Goal: Task Accomplishment & Management: Manage account settings

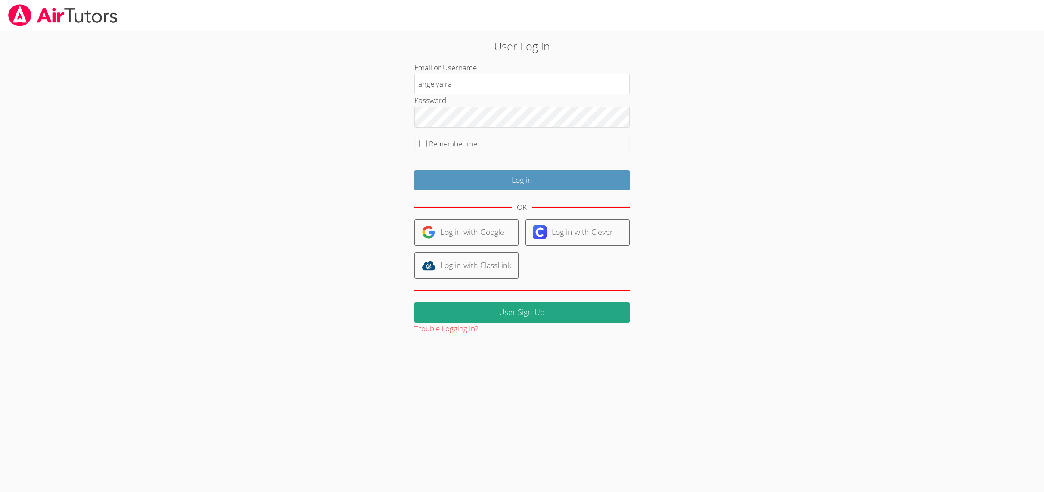
type input "angelyaira"
click at [446, 180] on input "Log in" at bounding box center [521, 180] width 215 height 20
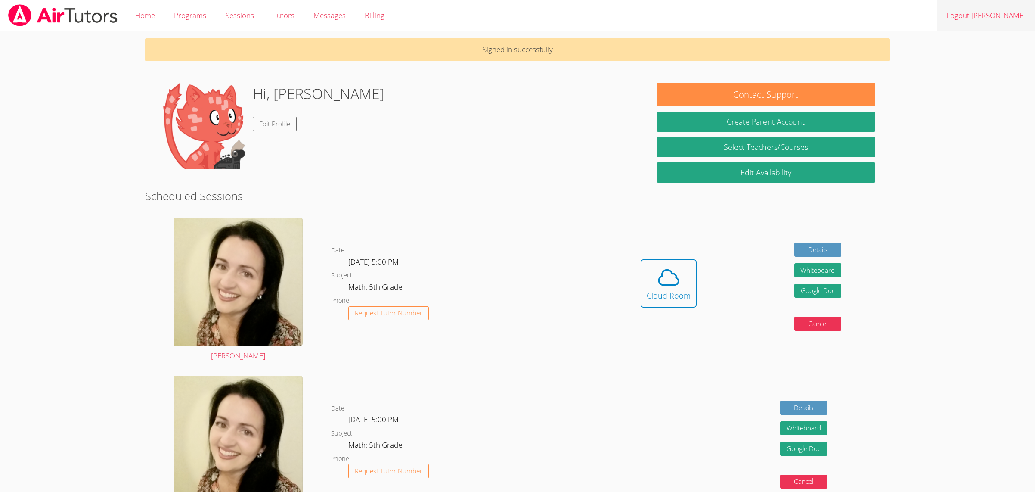
click at [1001, 18] on link "Logout Angel Yair" at bounding box center [986, 15] width 98 height 31
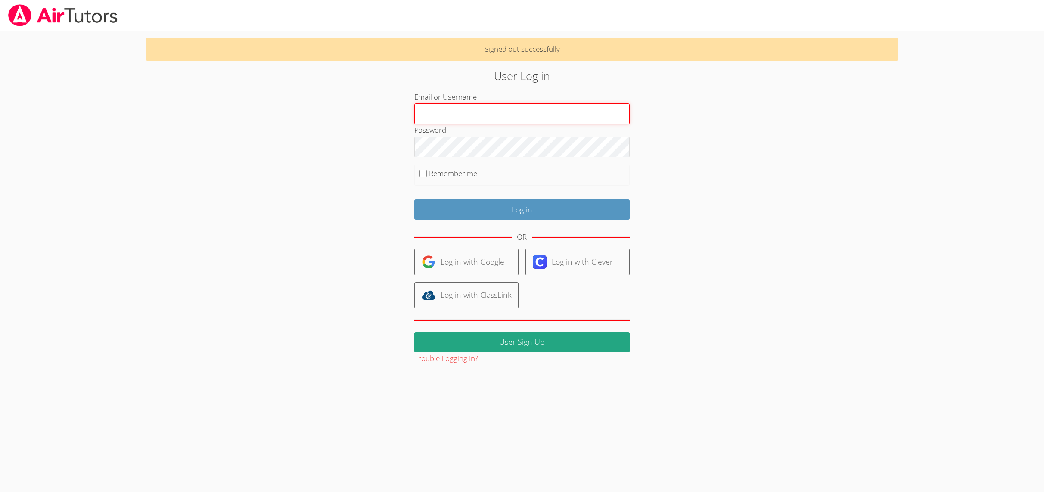
click at [414, 199] on input "Log in" at bounding box center [521, 209] width 215 height 20
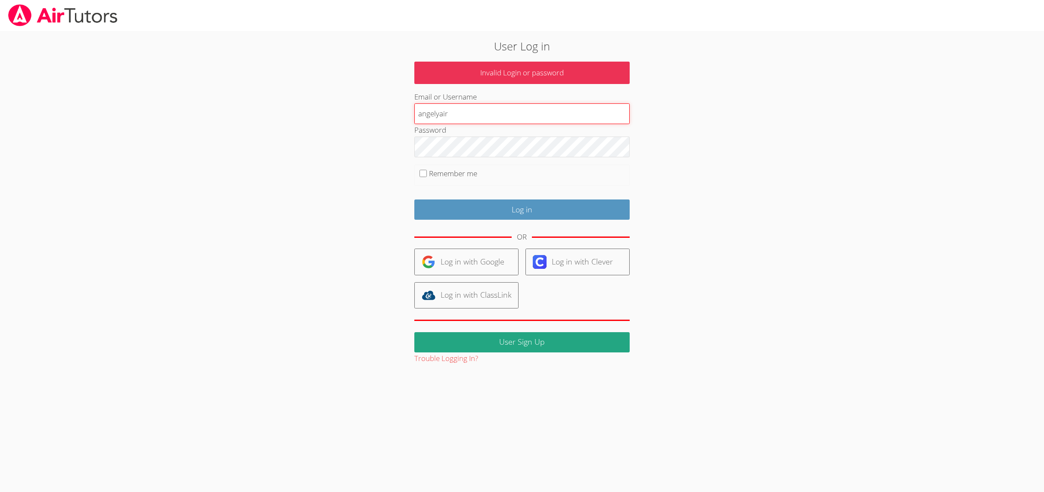
type input "angelyair"
click at [414, 199] on input "Log in" at bounding box center [521, 209] width 215 height 20
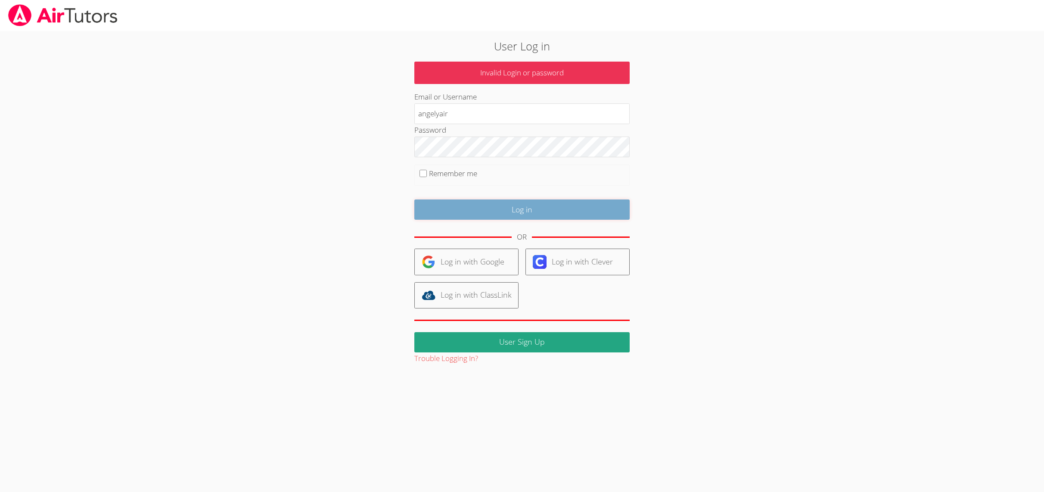
click at [427, 209] on input "Log in" at bounding box center [521, 209] width 215 height 20
click at [474, 112] on input "angelyair" at bounding box center [521, 113] width 215 height 21
type input "angelyaira"
click at [426, 208] on input "Log in" at bounding box center [521, 209] width 215 height 20
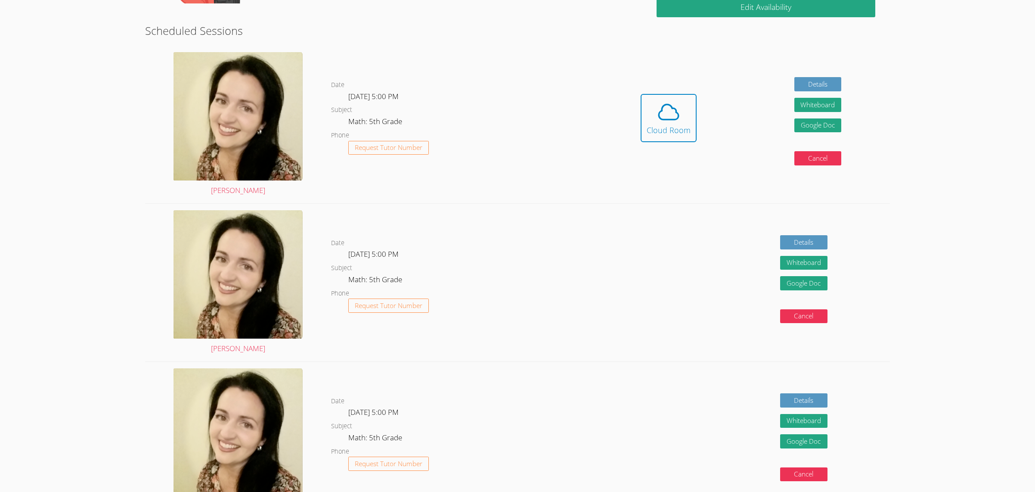
scroll to position [68, 0]
